Goal: Task Accomplishment & Management: Use online tool/utility

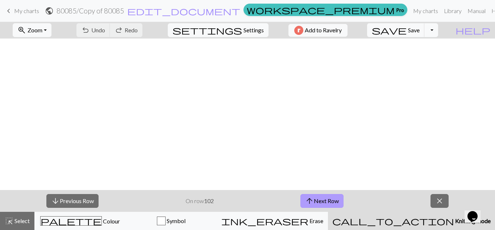
scroll to position [397, 954]
click at [338, 200] on button "arrow_upward Next Row" at bounding box center [322, 201] width 43 height 14
click at [420, 27] on span "Save" at bounding box center [414, 29] width 12 height 7
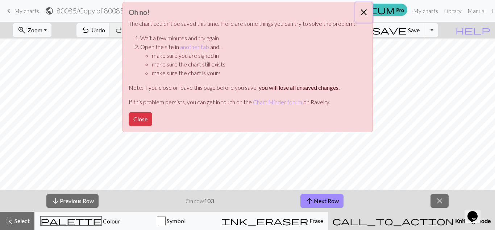
click at [362, 13] on button "Close" at bounding box center [363, 12] width 17 height 20
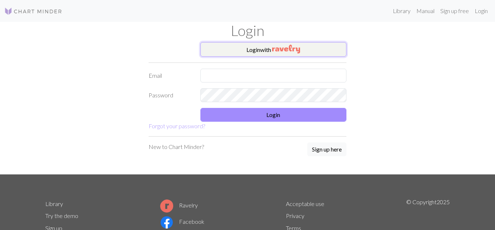
click at [304, 56] on button "Login with" at bounding box center [274, 49] width 146 height 15
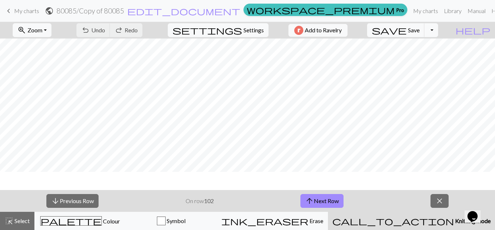
scroll to position [420, 954]
click at [324, 203] on button "arrow_upward Next Row" at bounding box center [322, 201] width 43 height 14
click at [420, 27] on span "Save" at bounding box center [414, 29] width 12 height 7
click at [321, 204] on button "arrow_upward Next Row" at bounding box center [322, 201] width 43 height 14
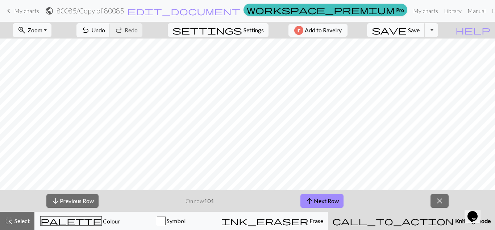
click at [424, 26] on button "save Save Save" at bounding box center [396, 30] width 58 height 14
